Goal: Task Accomplishment & Management: Complete application form

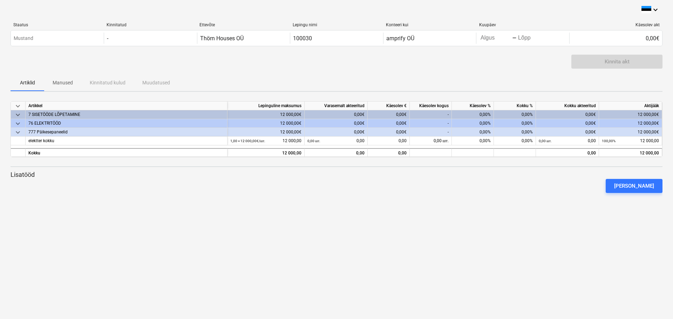
click at [20, 116] on span "keyboard_arrow_down" at bounding box center [18, 115] width 8 height 8
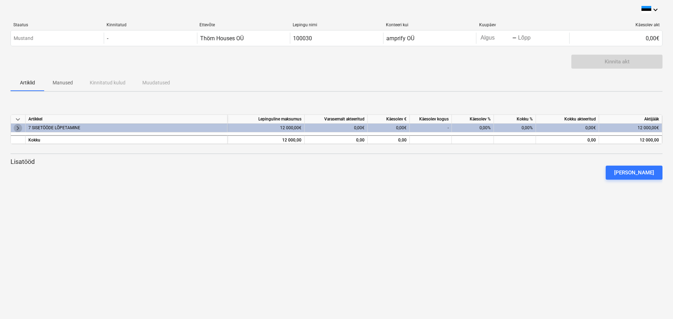
click at [20, 129] on span "keyboard_arrow_right" at bounding box center [18, 128] width 8 height 8
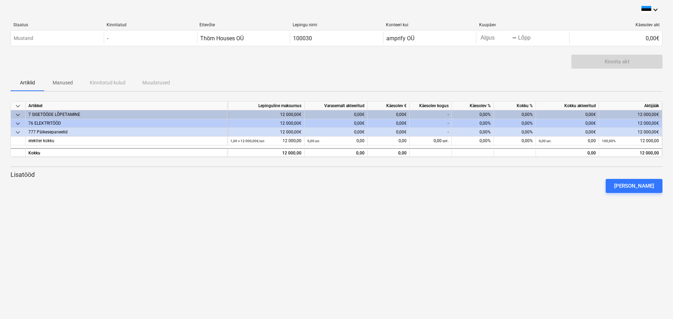
click at [20, 125] on span "keyboard_arrow_down" at bounding box center [18, 124] width 8 height 8
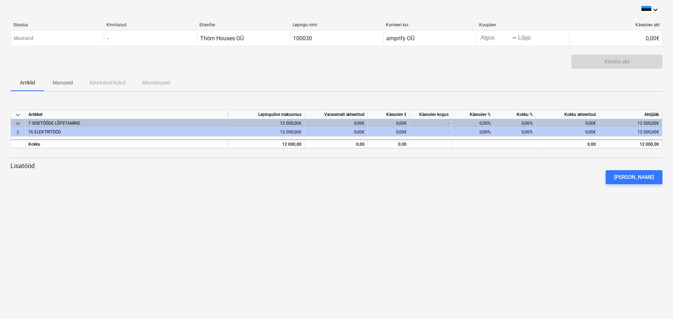
click at [20, 125] on span "keyboard_arrow_down" at bounding box center [18, 124] width 8 height 8
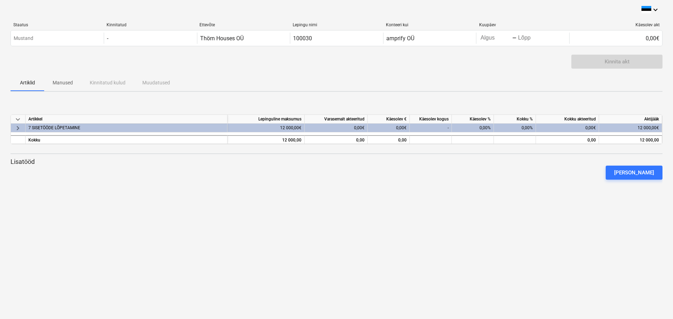
click at [20, 125] on span "keyboard_arrow_right" at bounding box center [18, 128] width 8 height 8
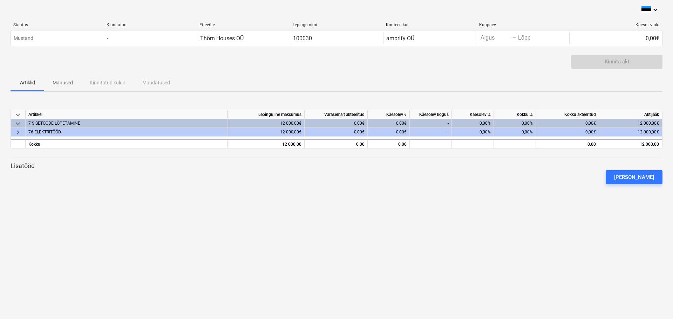
click at [483, 119] on div "Käesolev %" at bounding box center [473, 114] width 42 height 9
click at [483, 121] on div "0,00%" at bounding box center [473, 123] width 42 height 9
click at [400, 122] on div "0,00€" at bounding box center [389, 123] width 42 height 9
click at [483, 119] on div "0,00%" at bounding box center [473, 123] width 42 height 9
click at [525, 122] on div "0,00%" at bounding box center [515, 123] width 42 height 9
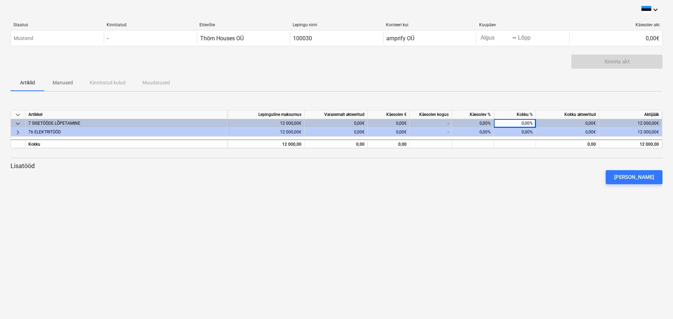
drag, startPoint x: 469, startPoint y: 120, endPoint x: 476, endPoint y: 120, distance: 6.7
click at [470, 119] on div "0,00%" at bounding box center [473, 123] width 42 height 9
drag, startPoint x: 483, startPoint y: 123, endPoint x: 502, endPoint y: 122, distance: 18.9
click at [0, 0] on div "keyboard_arrow_down 7 SISETÖÖDE LÕPETAMINE 12 000,00€ 0,00€ 0,00€ - 0,00% 0,00%…" at bounding box center [0, 0] width 0 height 0
click at [406, 122] on div "0,00€" at bounding box center [389, 123] width 42 height 9
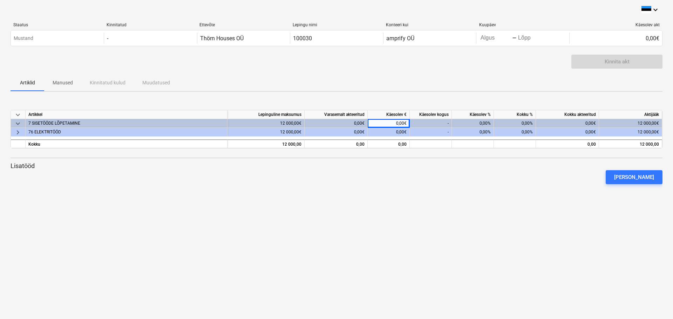
click at [480, 130] on div "0,00%" at bounding box center [473, 132] width 42 height 9
drag, startPoint x: 478, startPoint y: 132, endPoint x: 495, endPoint y: 131, distance: 17.2
click at [0, 0] on div "keyboard_arrow_right 76 ELEKTRITÖÖD 12 000,00€ 0,00€ 0,00€ - 0,00% 0,00% 0,00€ …" at bounding box center [0, 0] width 0 height 0
click at [525, 131] on div "0,00%" at bounding box center [515, 132] width 42 height 9
click at [528, 132] on div "0,00%" at bounding box center [515, 132] width 42 height 9
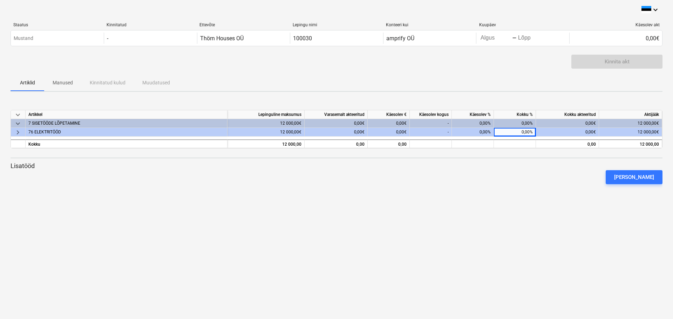
click at [529, 131] on div "0,00%" at bounding box center [515, 132] width 42 height 9
click at [533, 134] on div "0,00%" at bounding box center [515, 132] width 42 height 9
click at [584, 128] on div "0,00€" at bounding box center [567, 123] width 63 height 9
click at [592, 131] on div "0,00€" at bounding box center [567, 132] width 63 height 9
click at [495, 124] on div "0,00%" at bounding box center [515, 123] width 42 height 9
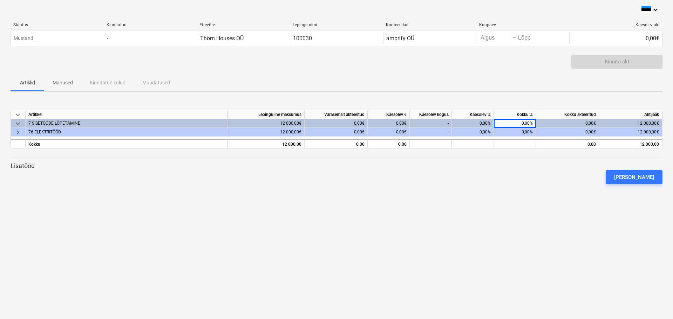
click at [483, 121] on div "0,00%" at bounding box center [473, 123] width 42 height 9
click at [397, 120] on div "0,00€" at bounding box center [389, 123] width 42 height 9
click at [355, 125] on div "0,00€" at bounding box center [336, 123] width 63 height 9
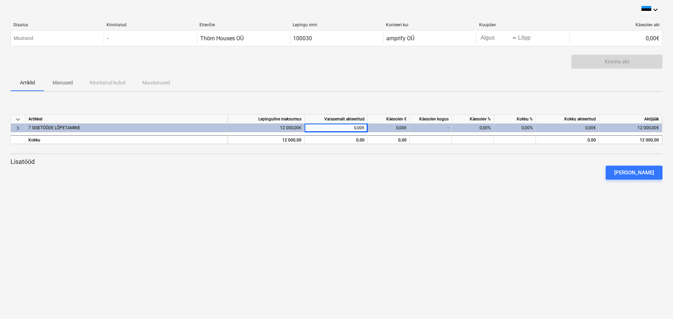
click at [374, 184] on div at bounding box center [337, 183] width 652 height 6
click at [478, 129] on div "0,00%" at bounding box center [473, 128] width 42 height 9
drag, startPoint x: 478, startPoint y: 128, endPoint x: 513, endPoint y: 131, distance: 35.2
click at [0, 0] on div "keyboard_arrow_right 7 SISETÖÖDE LÕPETAMINE 12 000,00€ 0,00€ 0,00€ - 0,00% 0,00…" at bounding box center [0, 0] width 0 height 0
click at [511, 123] on div "Kokku %" at bounding box center [515, 119] width 42 height 9
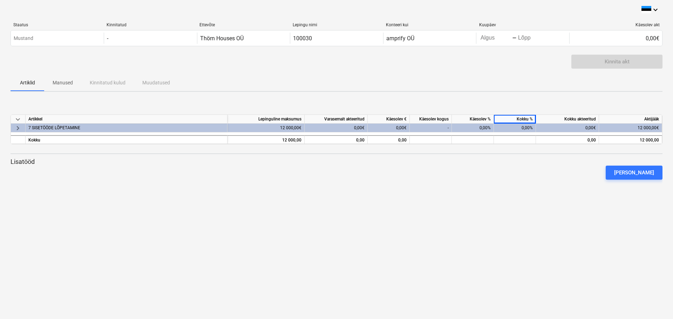
click at [486, 119] on div "Käesolev %" at bounding box center [473, 119] width 42 height 9
click at [480, 130] on div "0,00%" at bounding box center [473, 128] width 42 height 9
click at [442, 128] on div "-" at bounding box center [431, 128] width 42 height 9
click at [448, 128] on div "-" at bounding box center [431, 128] width 42 height 9
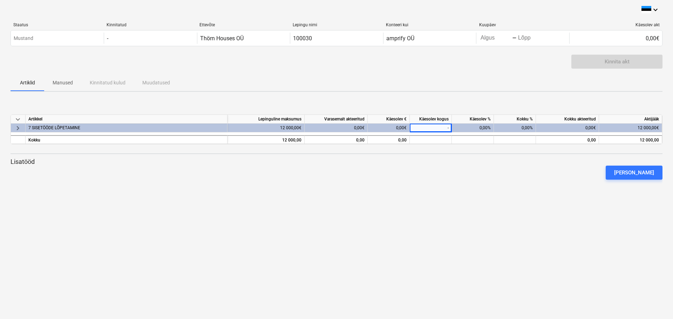
click at [395, 127] on div "0,00€" at bounding box center [389, 128] width 42 height 9
click at [404, 140] on div "0,00" at bounding box center [389, 139] width 42 height 9
click at [453, 138] on div at bounding box center [473, 139] width 42 height 9
click at [482, 139] on div at bounding box center [473, 139] width 42 height 9
click at [424, 138] on div at bounding box center [431, 139] width 42 height 9
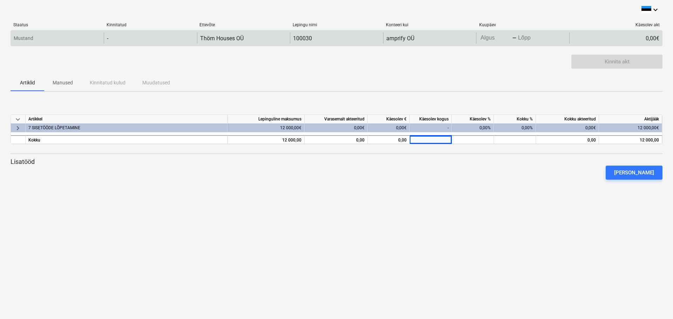
click at [631, 38] on div "0,00€" at bounding box center [615, 38] width 93 height 11
click at [646, 35] on div "0,00€" at bounding box center [615, 38] width 93 height 11
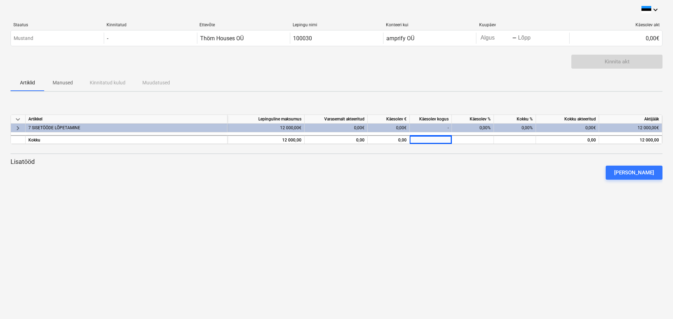
drag, startPoint x: 535, startPoint y: 47, endPoint x: 485, endPoint y: 67, distance: 54.1
click at [535, 47] on div "Staatus Kinnitatud Ettevõte Lepingu nimi Konteeri kui Kuupäev Käesolev akt Must…" at bounding box center [337, 35] width 652 height 27
click at [404, 127] on div "0,00€" at bounding box center [389, 128] width 42 height 9
click at [355, 127] on div "0,00€" at bounding box center [336, 128] width 63 height 9
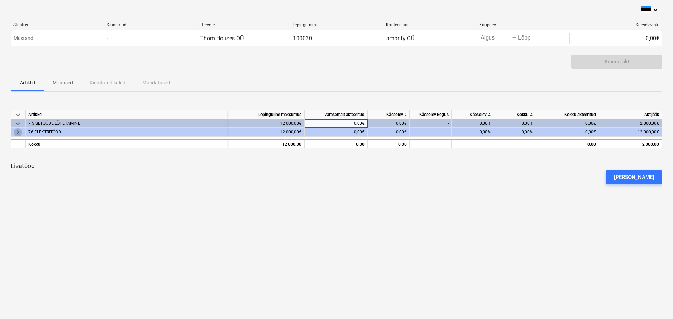
click at [18, 131] on span "keyboard_arrow_right" at bounding box center [18, 132] width 8 height 8
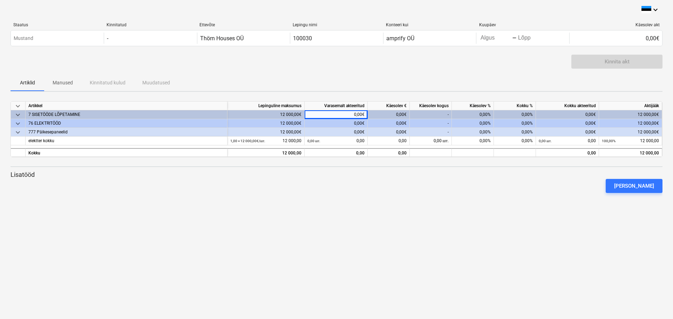
click at [18, 115] on span "keyboard_arrow_down" at bounding box center [18, 115] width 8 height 8
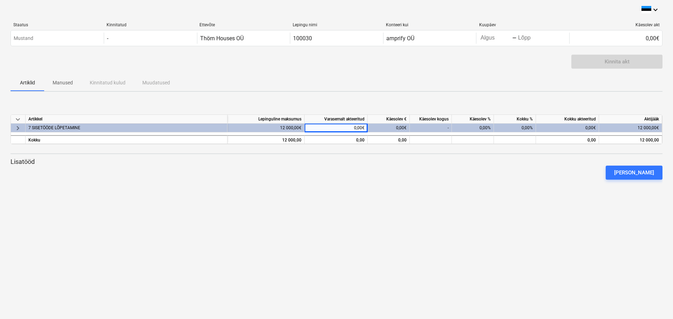
click at [18, 130] on span "keyboard_arrow_right" at bounding box center [18, 128] width 8 height 8
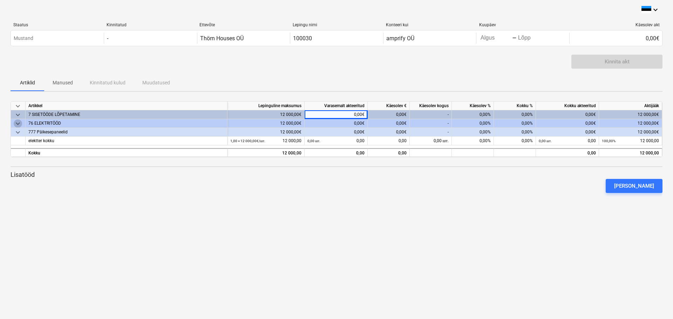
click at [18, 122] on span "keyboard_arrow_down" at bounding box center [18, 124] width 8 height 8
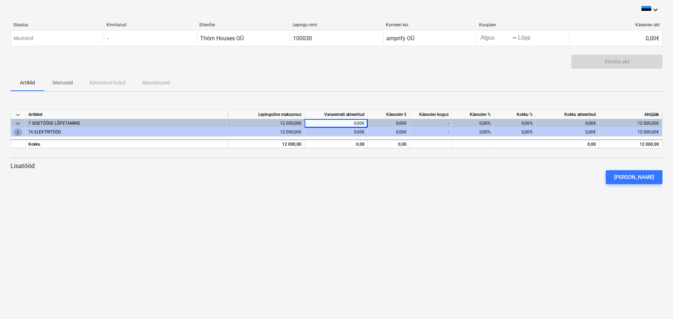
click at [17, 132] on span "keyboard_arrow_right" at bounding box center [18, 132] width 8 height 8
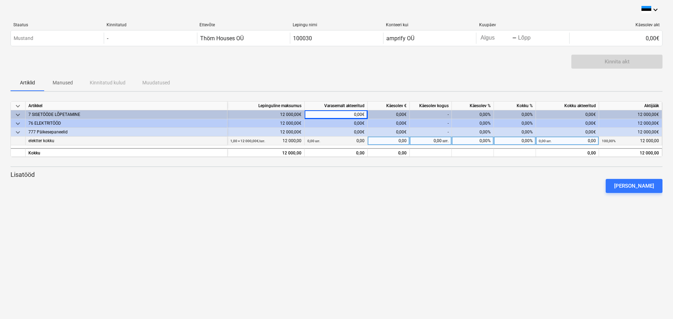
click at [487, 143] on div "0,00%" at bounding box center [473, 141] width 42 height 9
click at [486, 132] on div "0,00%" at bounding box center [473, 132] width 42 height 9
click at [518, 131] on div "0,00%" at bounding box center [515, 132] width 42 height 9
click at [481, 142] on div "0,00%" at bounding box center [473, 141] width 42 height 9
type input "49"
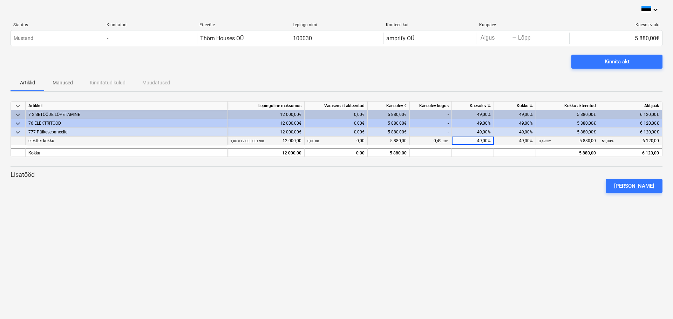
click at [492, 174] on p "Lisatööd" at bounding box center [337, 175] width 652 height 8
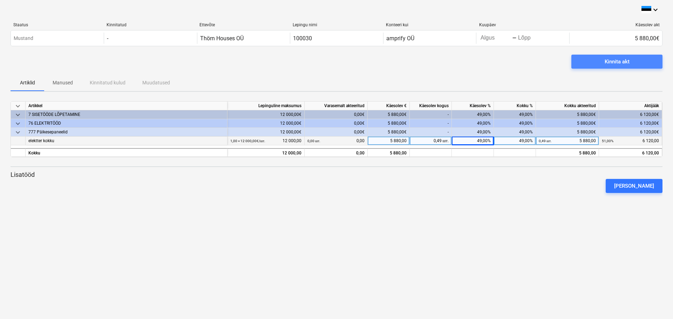
click at [616, 60] on div "Kinnita akt" at bounding box center [617, 61] width 25 height 9
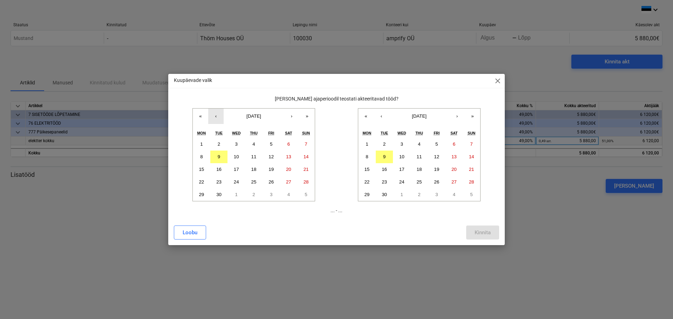
click at [221, 120] on button "‹" at bounding box center [215, 116] width 15 height 15
click at [204, 171] on abbr "14" at bounding box center [201, 169] width 5 height 5
click at [385, 160] on abbr "9" at bounding box center [384, 156] width 2 height 5
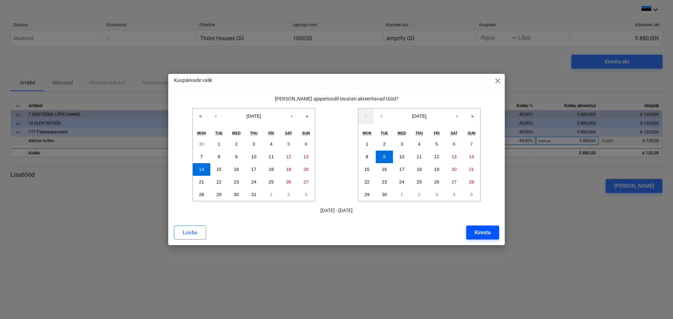
click at [484, 231] on div "Kinnita" at bounding box center [483, 232] width 16 height 9
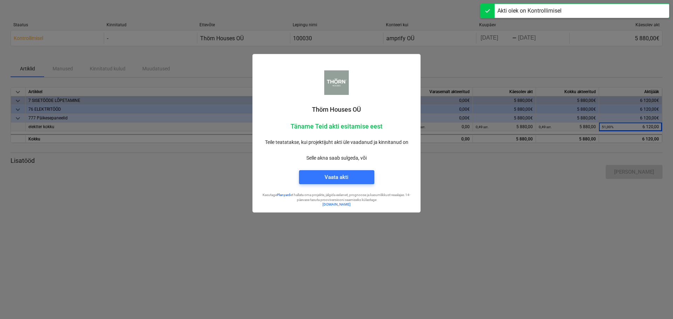
click at [511, 203] on div at bounding box center [336, 159] width 673 height 319
click at [363, 174] on span "Vaata akti" at bounding box center [337, 177] width 59 height 9
